Goal: Task Accomplishment & Management: Manage account settings

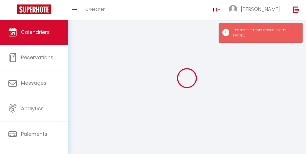
select select
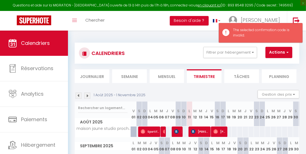
select select
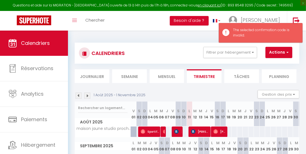
select select
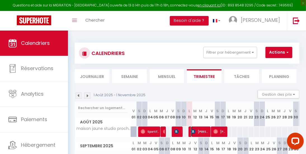
click at [195, 130] on span "[PERSON_NAME]" at bounding box center [200, 131] width 19 height 11
select select "OK"
select select "0"
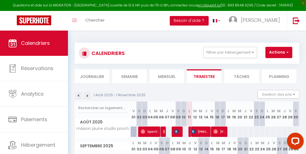
select select "1"
select select
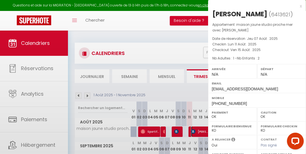
select select "39189"
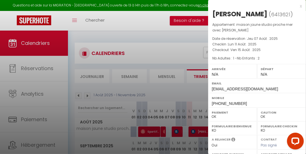
click at [198, 128] on div at bounding box center [153, 77] width 306 height 154
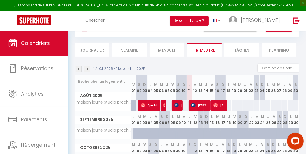
scroll to position [26, 0]
click at [198, 103] on span "[PERSON_NAME]" at bounding box center [200, 105] width 19 height 11
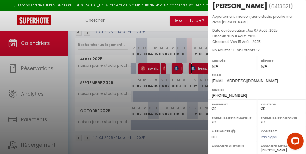
scroll to position [8, 0]
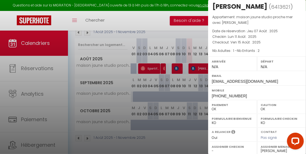
click at [180, 92] on div at bounding box center [153, 77] width 306 height 154
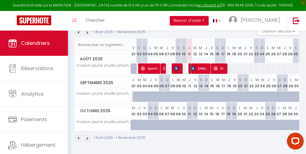
click at [195, 64] on span "[PERSON_NAME]" at bounding box center [200, 68] width 19 height 11
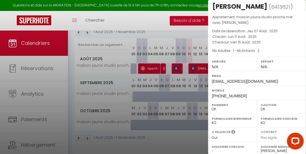
click at [168, 134] on div at bounding box center [153, 77] width 306 height 154
